Goal: Information Seeking & Learning: Check status

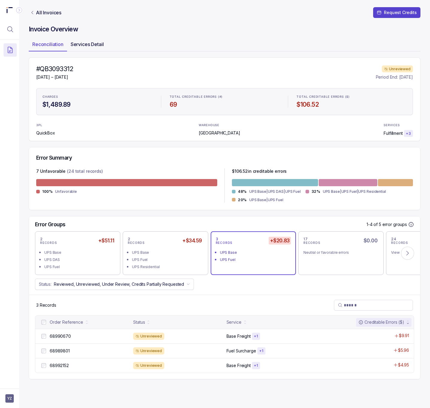
drag, startPoint x: 86, startPoint y: 51, endPoint x: 86, endPoint y: 48, distance: 3.3
click at [86, 51] on div "Tab Services Detail" at bounding box center [87, 51] width 40 height 1
click at [86, 47] on p "Services Detail" at bounding box center [87, 44] width 33 height 7
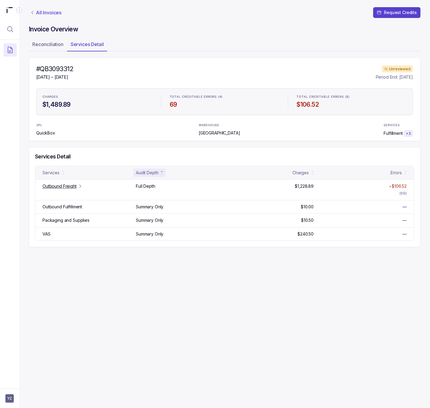
click at [39, 12] on p "All Invoices" at bounding box center [48, 13] width 25 height 6
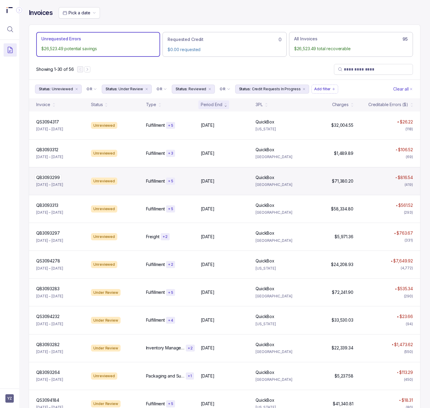
click at [52, 179] on p "QB3093299" at bounding box center [48, 177] width 27 height 7
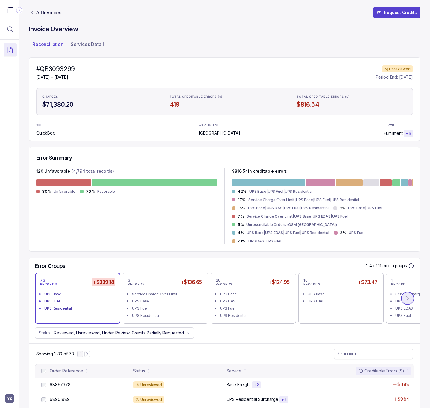
click at [406, 296] on icon at bounding box center [407, 298] width 2 height 4
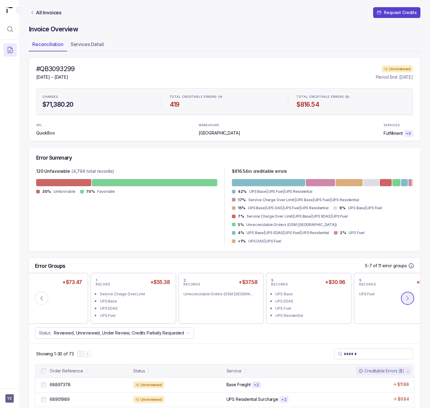
click at [406, 296] on icon at bounding box center [407, 298] width 2 height 4
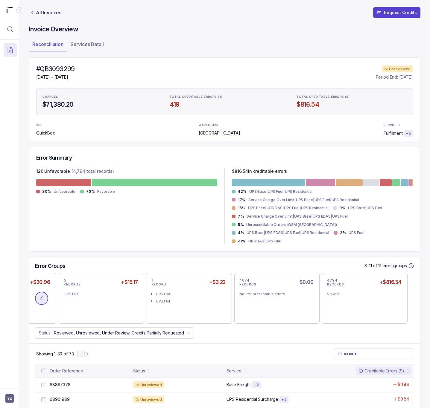
click at [41, 295] on button at bounding box center [41, 298] width 13 height 13
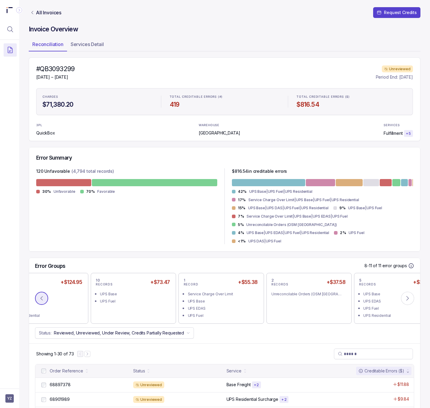
click at [41, 295] on button at bounding box center [41, 298] width 13 height 13
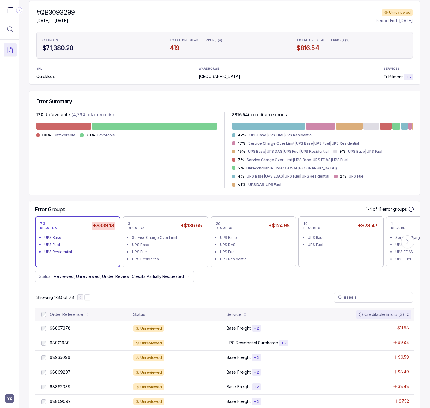
scroll to position [90, 0]
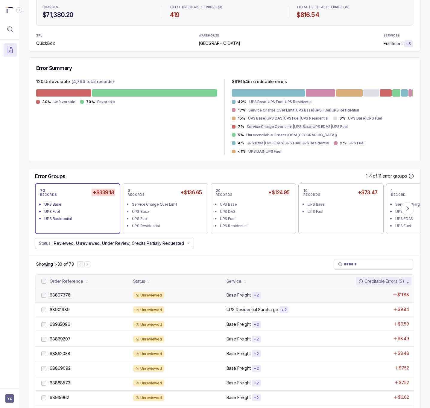
click at [60, 292] on p "68897378" at bounding box center [60, 295] width 24 height 7
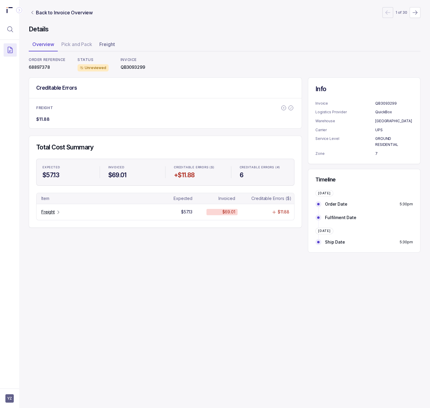
click at [46, 69] on p "68897378" at bounding box center [47, 67] width 37 height 6
copy p "68897378"
click at [134, 69] on p "QB3093299" at bounding box center [133, 67] width 25 height 6
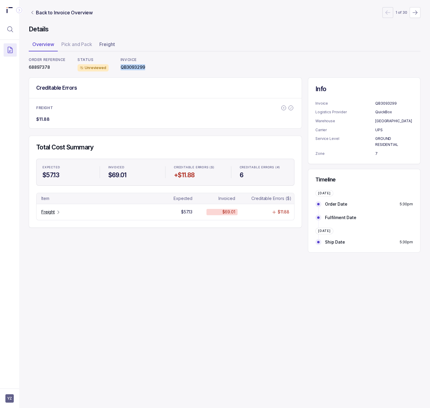
copy p "QB3093299"
click at [50, 215] on p "Freight" at bounding box center [47, 212] width 13 height 6
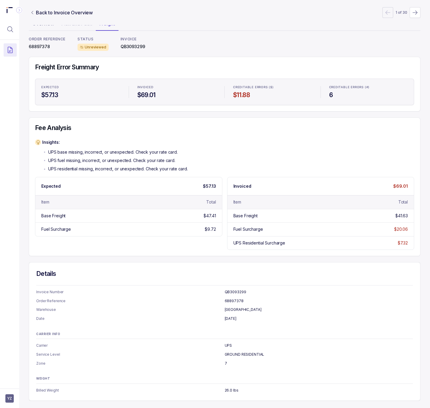
scroll to position [23, 0]
click at [43, 45] on p "68897378" at bounding box center [47, 47] width 37 height 6
copy p "68897378"
click at [130, 45] on p "QB3093299" at bounding box center [133, 47] width 25 height 6
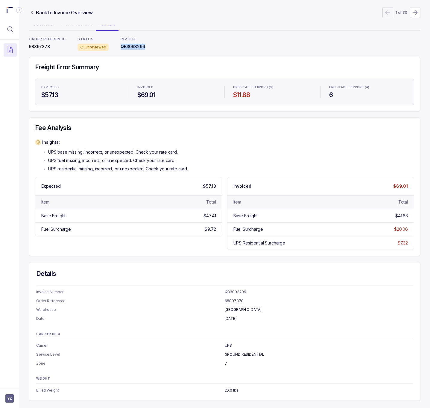
click at [130, 45] on p "QB3093299" at bounding box center [133, 47] width 25 height 6
copy p "QB3093299"
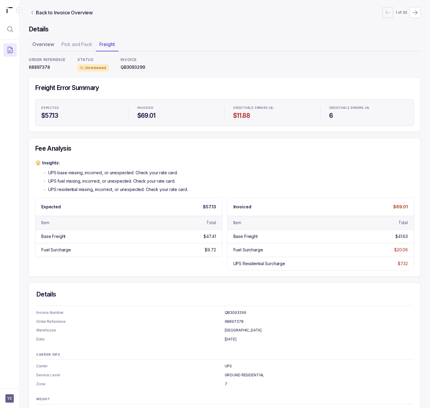
click at [42, 68] on p "68897378" at bounding box center [47, 67] width 37 height 6
copy p "68897378"
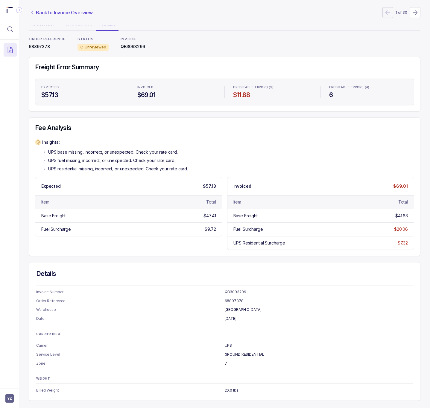
click at [54, 15] on p "Back to Invoice Overview" at bounding box center [64, 12] width 57 height 7
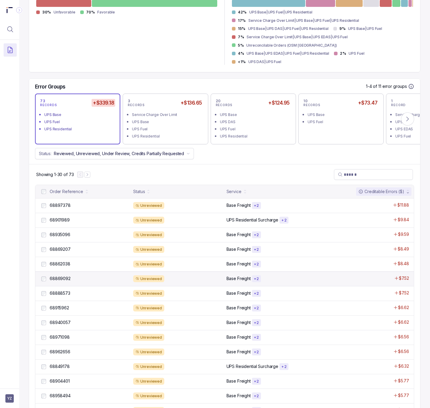
scroll to position [269, 0]
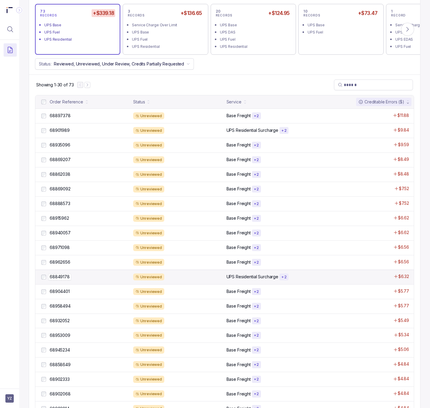
click at [66, 274] on p "68849178" at bounding box center [59, 277] width 23 height 7
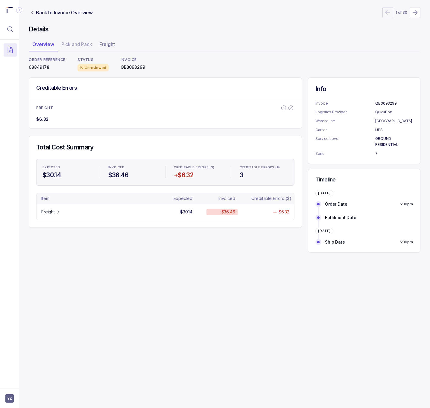
click at [41, 68] on p "68849178" at bounding box center [47, 67] width 37 height 6
copy p "68849178"
click at [52, 215] on p "Freight" at bounding box center [47, 212] width 13 height 6
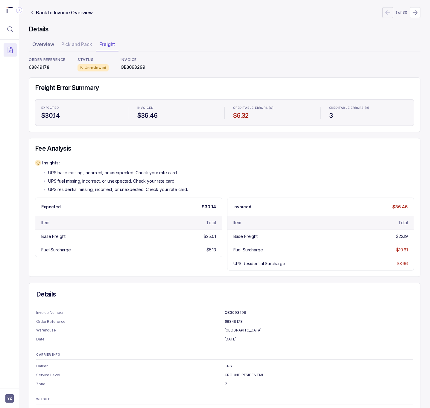
click at [46, 17] on nav "Back to Invoice Overview 1 of 30" at bounding box center [224, 12] width 391 height 11
click at [44, 13] on p "Back to Invoice Overview" at bounding box center [64, 12] width 57 height 7
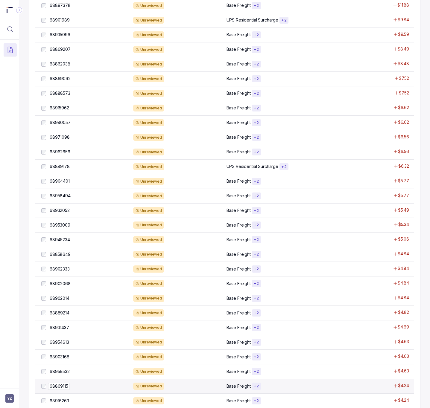
scroll to position [420, 0]
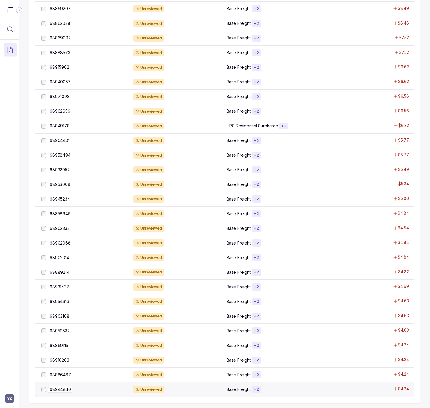
click at [60, 386] on p "68944840" at bounding box center [60, 389] width 24 height 7
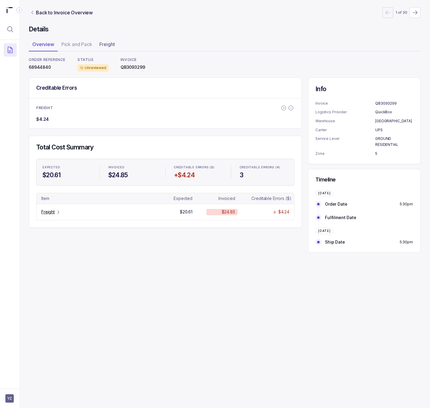
click at [43, 69] on p "68944840" at bounding box center [47, 67] width 37 height 6
copy p "68944840"
click at [47, 214] on p "Freight" at bounding box center [47, 212] width 13 height 6
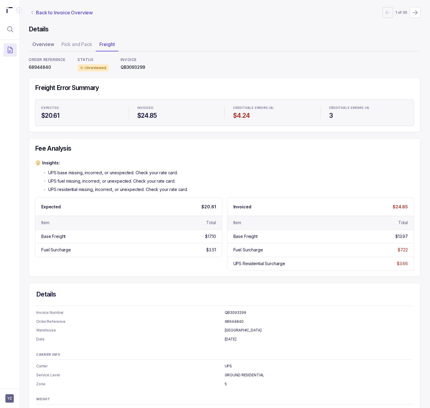
click at [51, 10] on p "Back to Invoice Overview" at bounding box center [64, 12] width 57 height 7
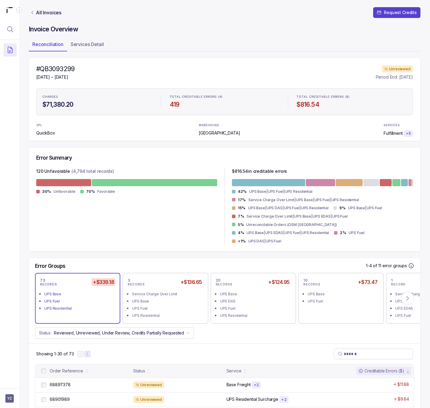
click at [87, 352] on icon "Next Page" at bounding box center [87, 354] width 4 height 4
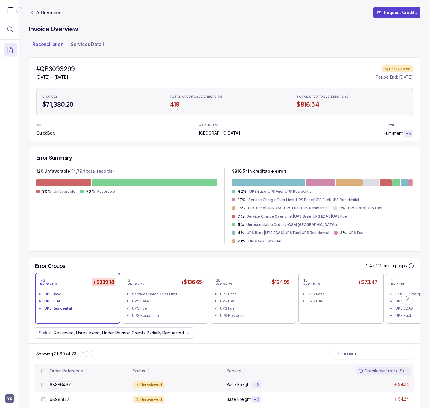
click at [68, 382] on p "68886467" at bounding box center [60, 385] width 24 height 7
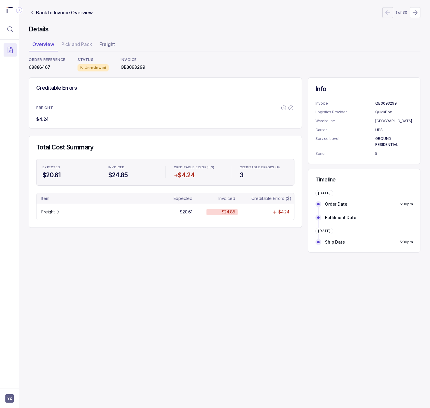
click at [43, 68] on p "68886467" at bounding box center [47, 67] width 37 height 6
copy p "68886467"
click at [52, 214] on p "Freight" at bounding box center [47, 212] width 13 height 6
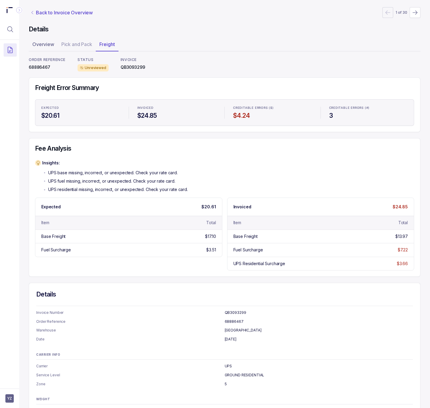
click at [66, 14] on p "Back to Invoice Overview" at bounding box center [64, 12] width 57 height 7
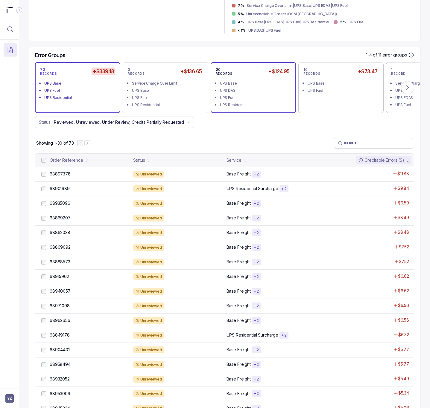
scroll to position [224, 0]
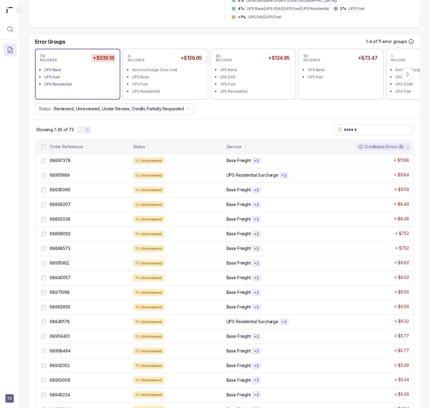
click at [86, 128] on icon "Next Page" at bounding box center [87, 130] width 4 height 4
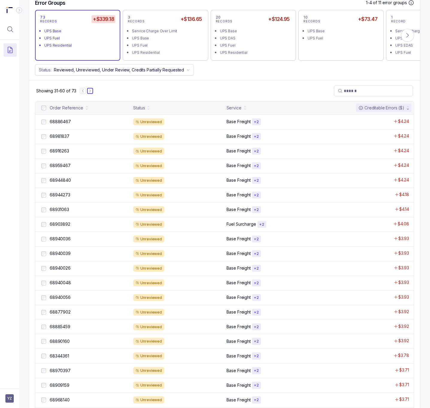
scroll to position [314, 0]
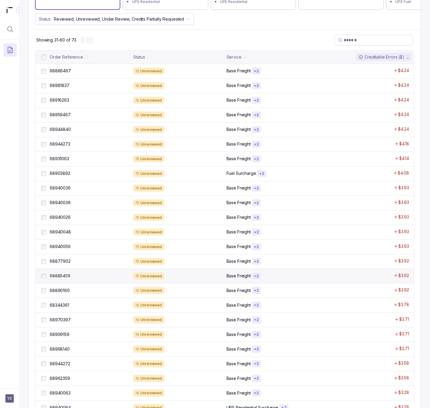
click at [71, 273] on p "68885459" at bounding box center [60, 276] width 24 height 7
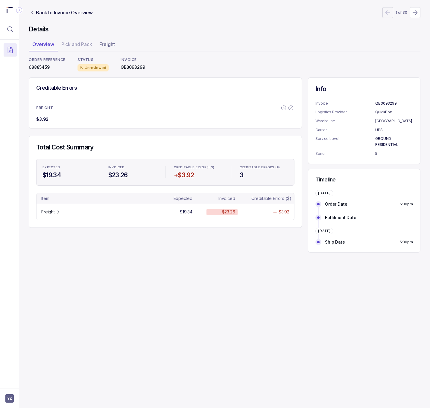
click at [44, 68] on p "68885459" at bounding box center [47, 67] width 37 height 6
copy p "68885459"
click at [50, 215] on p "Freight" at bounding box center [47, 212] width 13 height 6
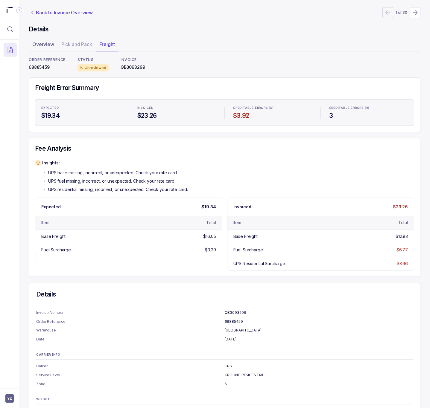
click at [52, 15] on p "Back to Invoice Overview" at bounding box center [64, 12] width 57 height 7
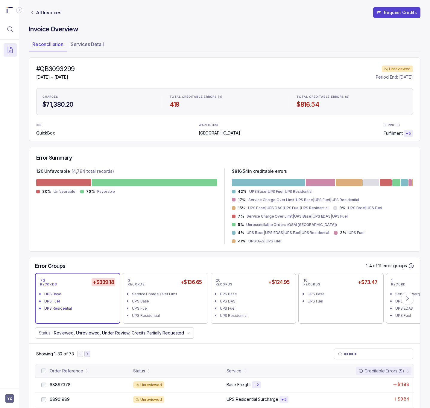
click at [89, 352] on icon "Next Page" at bounding box center [87, 354] width 4 height 4
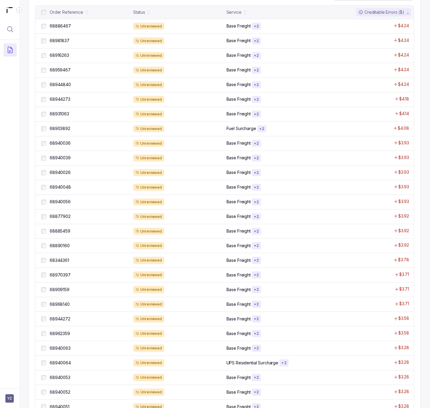
scroll to position [420, 0]
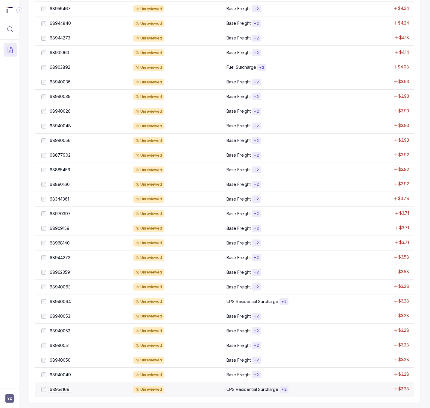
click at [67, 388] on p "68954169" at bounding box center [59, 389] width 23 height 7
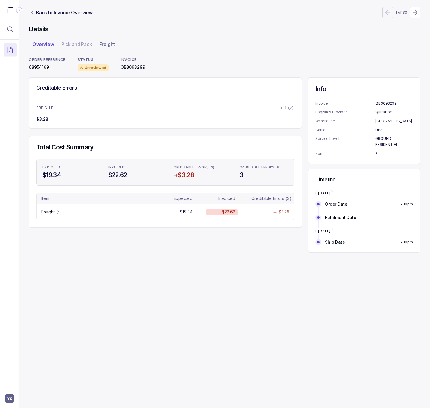
click at [46, 66] on p "68954169" at bounding box center [47, 67] width 37 height 6
click at [51, 212] on p "Freight" at bounding box center [47, 212] width 13 height 6
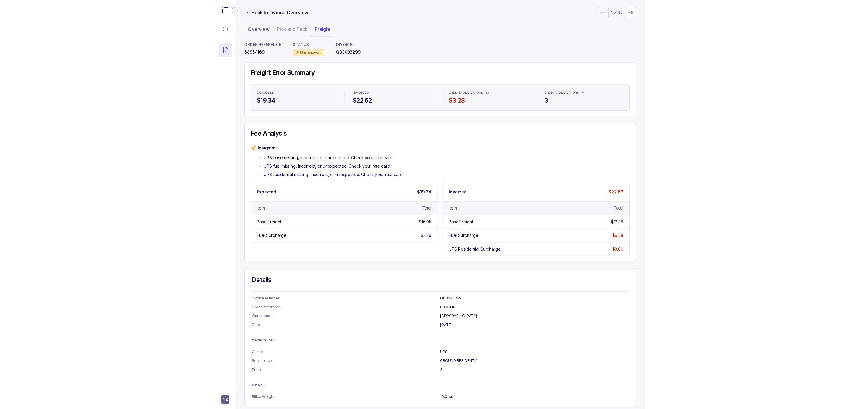
scroll to position [23, 0]
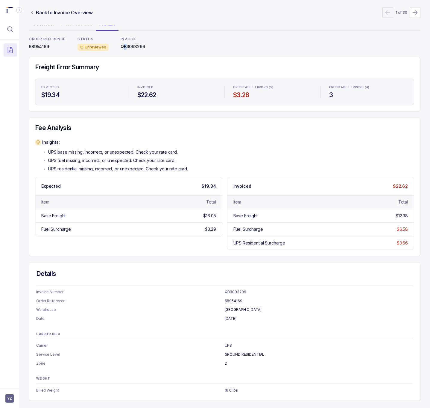
click at [123, 44] on p "QB3093299" at bounding box center [133, 47] width 25 height 6
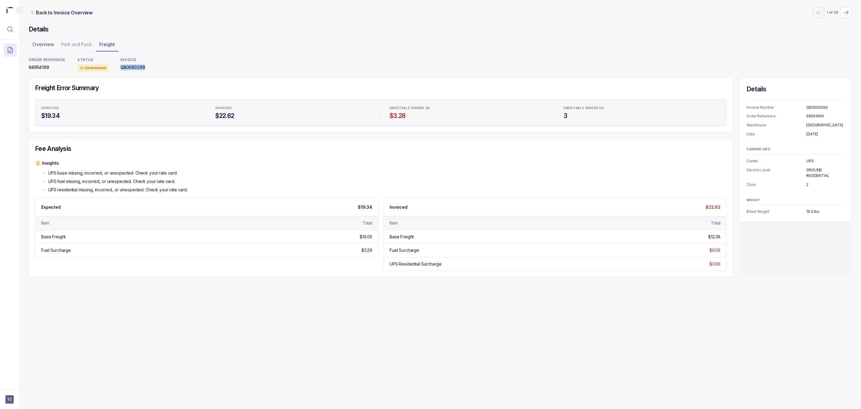
scroll to position [0, 0]
click at [4, 398] on aside "YZ" at bounding box center [9, 398] width 19 height 19
click at [11, 395] on span "YZ" at bounding box center [9, 399] width 8 height 8
click at [19, 388] on p "Logout" at bounding box center [40, 386] width 50 height 6
